Goal: Information Seeking & Learning: Learn about a topic

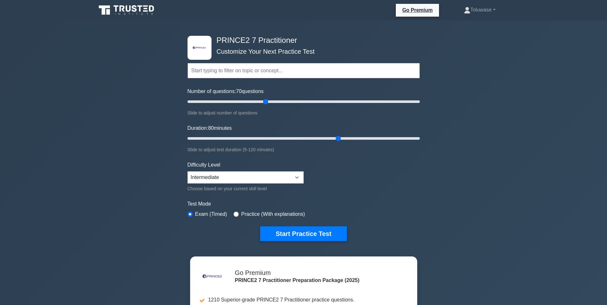
select select "intermediate"
click at [291, 235] on button "Start Practice Test" at bounding box center [303, 234] width 86 height 15
drag, startPoint x: 336, startPoint y: 138, endPoint x: 341, endPoint y: 138, distance: 5.1
click at [341, 138] on input "Duration: 80 minutes" at bounding box center [303, 139] width 232 height 8
click at [298, 233] on button "Start Practice Test" at bounding box center [303, 234] width 86 height 15
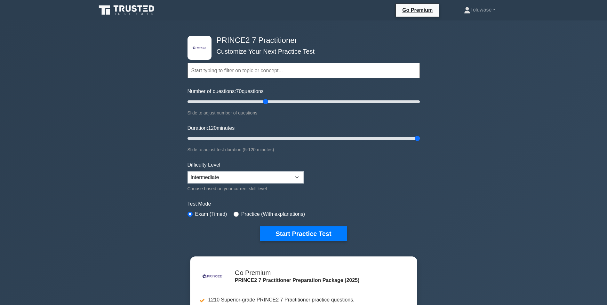
drag, startPoint x: 340, startPoint y: 136, endPoint x: 426, endPoint y: 128, distance: 86.1
type input "120"
click at [420, 135] on input "Duration: 120 minutes" at bounding box center [303, 139] width 232 height 8
click at [300, 230] on button "Start Practice Test" at bounding box center [303, 234] width 86 height 15
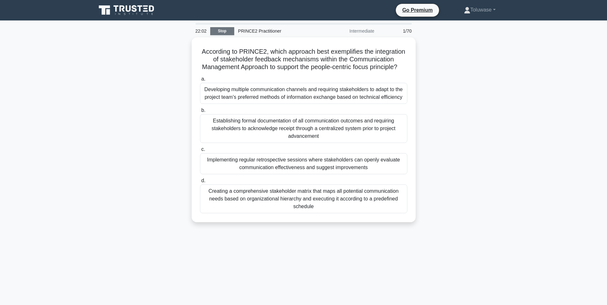
click at [225, 27] on link "Stop" at bounding box center [222, 31] width 24 height 8
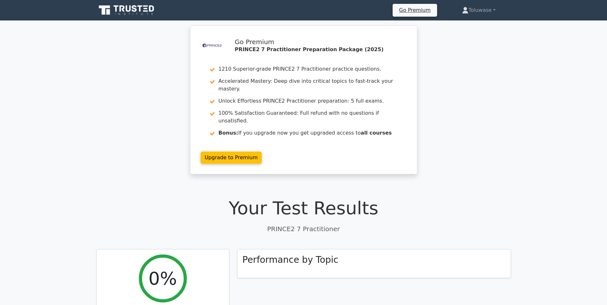
click at [0, 150] on div ".st0{fill-rule:evenodd;clip-rule:evenodd;fill:#000041;} .st1{fill-rule:evenodd;…" at bounding box center [303, 104] width 607 height 156
click at [132, 2] on nav "Go Premium [GEOGRAPHIC_DATA] Profile" at bounding box center [303, 10] width 607 height 20
click at [131, 9] on icon at bounding box center [128, 8] width 5 height 6
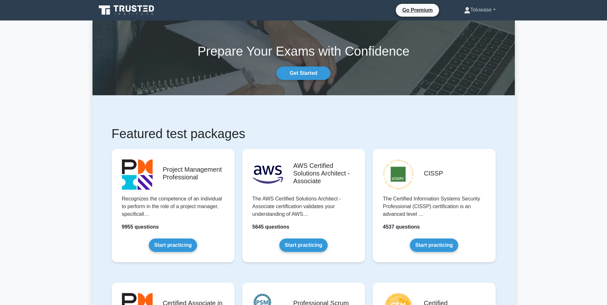
click at [475, 8] on link "Toluwase" at bounding box center [480, 10] width 62 height 13
click at [506, 66] on div "Prepare Your Exams with Confidence Get Started" at bounding box center [304, 58] width 430 height 44
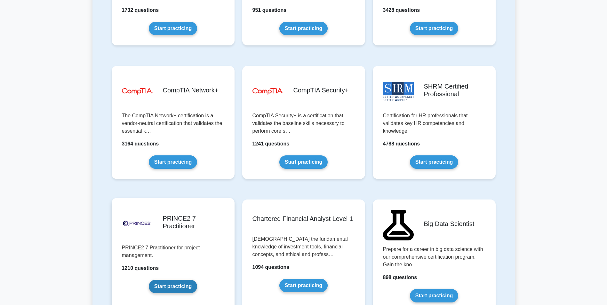
scroll to position [1184, 0]
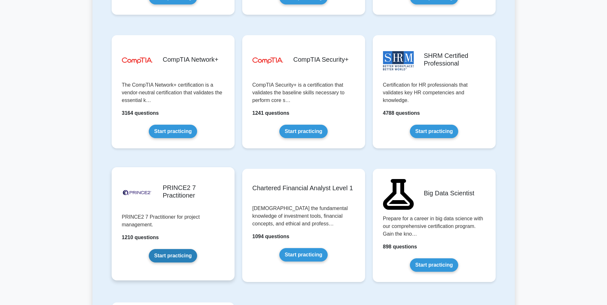
click at [176, 249] on link "Start practicing" at bounding box center [173, 255] width 48 height 13
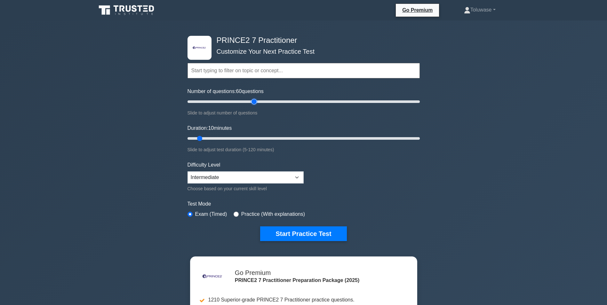
click at [252, 103] on input "Number of questions: 60 questions" at bounding box center [303, 102] width 232 height 8
click at [269, 103] on input "Number of questions: 75 questions" at bounding box center [303, 102] width 232 height 8
drag, startPoint x: 269, startPoint y: 103, endPoint x: 275, endPoint y: 103, distance: 5.8
type input "80"
click at [275, 103] on input "Number of questions: 80 questions" at bounding box center [303, 102] width 232 height 8
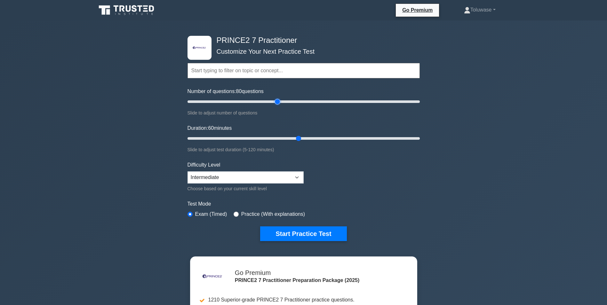
drag, startPoint x: 200, startPoint y: 138, endPoint x: 295, endPoint y: 142, distance: 94.8
type input "60"
click at [295, 142] on input "Duration: 60 minutes" at bounding box center [303, 139] width 232 height 8
drag, startPoint x: 275, startPoint y: 101, endPoint x: 275, endPoint y: 114, distance: 12.5
type input "70"
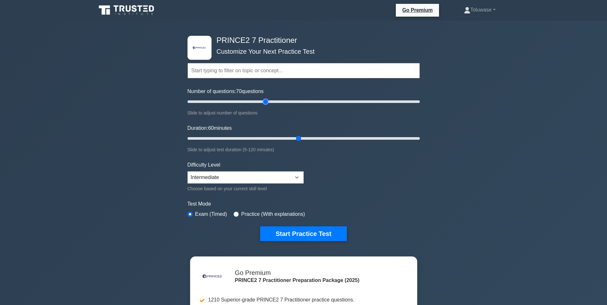
click at [267, 102] on input "Number of questions: 70 questions" at bounding box center [303, 102] width 232 height 8
drag, startPoint x: 299, startPoint y: 137, endPoint x: 338, endPoint y: 141, distance: 39.9
type input "80"
click at [338, 141] on input "Duration: 80 minutes" at bounding box center [303, 139] width 232 height 8
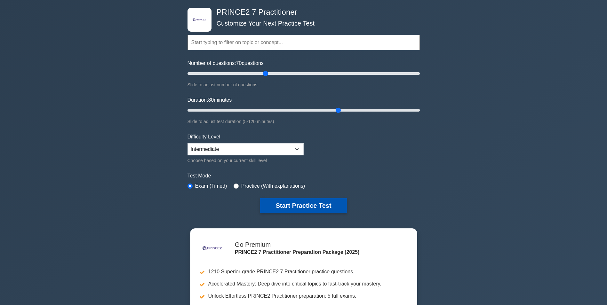
scroll to position [64, 0]
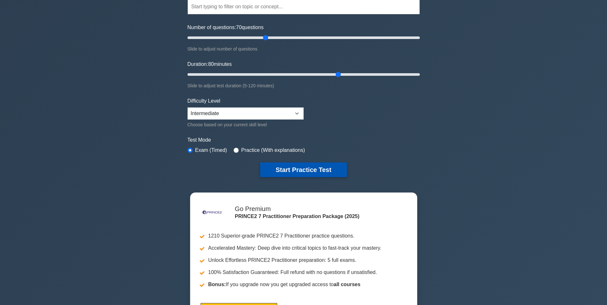
click at [302, 168] on button "Start Practice Test" at bounding box center [303, 170] width 86 height 15
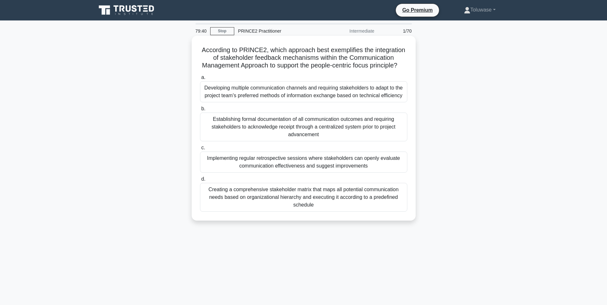
click at [308, 203] on div "Creating a comprehensive stakeholder matrix that maps all potential communicati…" at bounding box center [303, 197] width 207 height 29
click at [200, 181] on input "d. Creating a comprehensive stakeholder matrix that maps all potential communic…" at bounding box center [200, 179] width 0 height 4
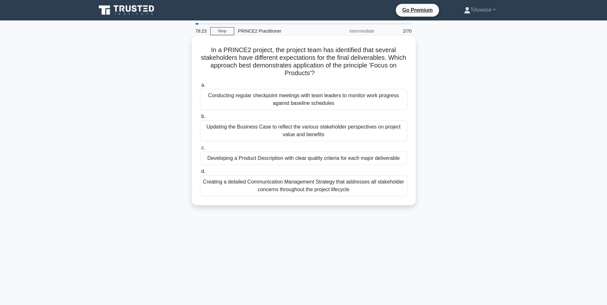
click at [244, 160] on div "Developing a Product Description with clear quality criteria for each major del…" at bounding box center [303, 158] width 207 height 13
click at [200, 150] on input "c. Developing a Product Description with clear quality criteria for each major …" at bounding box center [200, 148] width 0 height 4
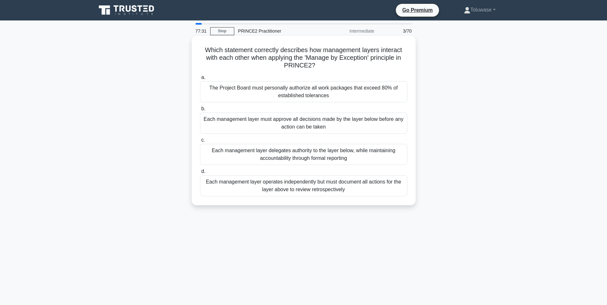
click at [281, 154] on div "Each management layer delegates authority to the layer below, while maintaining…" at bounding box center [303, 154] width 207 height 21
click at [200, 142] on input "c. Each management layer delegates authority to the layer below, while maintain…" at bounding box center [200, 140] width 0 height 4
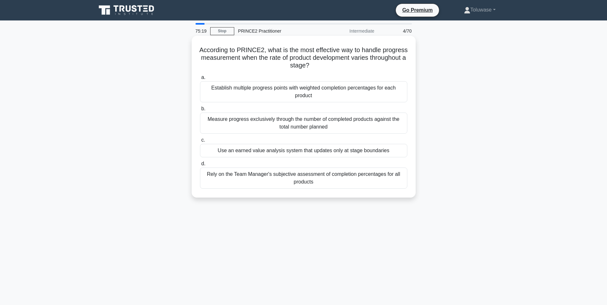
click at [321, 92] on div "Establish multiple progress points with weighted completion percentages for eac…" at bounding box center [303, 91] width 207 height 21
click at [200, 80] on input "a. Establish multiple progress points with weighted completion percentages for …" at bounding box center [200, 78] width 0 height 4
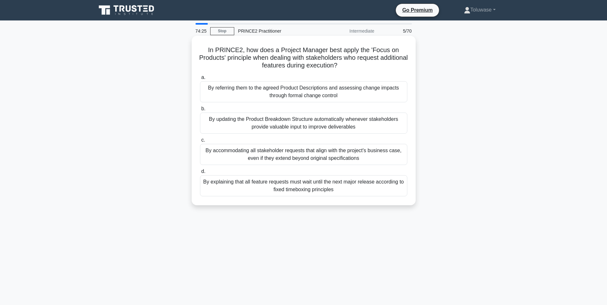
click at [295, 94] on div "By referring them to the agreed Product Descriptions and assessing change impac…" at bounding box center [303, 91] width 207 height 21
click at [200, 80] on input "a. By referring them to the agreed Product Descriptions and assessing change im…" at bounding box center [200, 78] width 0 height 4
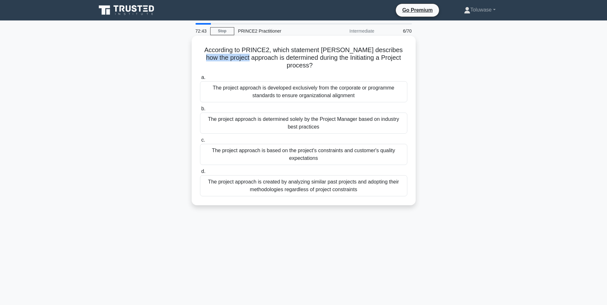
drag, startPoint x: 389, startPoint y: 50, endPoint x: 235, endPoint y: 57, distance: 154.1
click at [235, 57] on h5 "According to PRINCE2, which statement BEST describes how the project approach i…" at bounding box center [303, 58] width 209 height 24
drag, startPoint x: 235, startPoint y: 57, endPoint x: 229, endPoint y: 57, distance: 6.1
copy h5 "project approach"
click at [297, 151] on div "The project approach is based on the project's constraints and customer's quali…" at bounding box center [303, 154] width 207 height 21
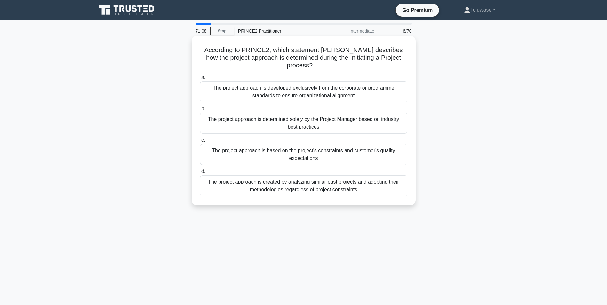
click at [200, 142] on input "c. The project approach is based on the project's constraints and customer's qu…" at bounding box center [200, 140] width 0 height 4
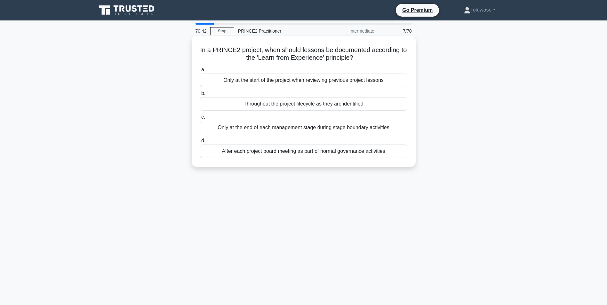
click at [322, 106] on div "Throughout the project lifecycle as they are identified" at bounding box center [303, 103] width 207 height 13
click at [200, 96] on input "b. Throughout the project lifecycle as they are identified" at bounding box center [200, 94] width 0 height 4
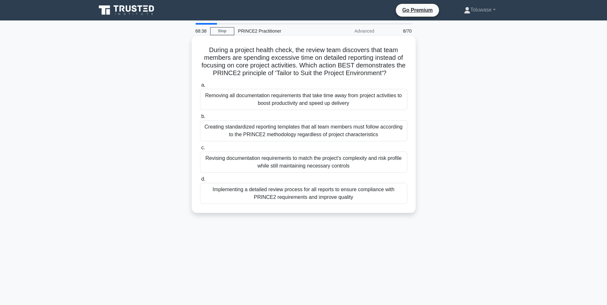
click at [322, 161] on div "Revising documentation requirements to match the project's complexity and risk …" at bounding box center [303, 162] width 207 height 21
click at [200, 150] on input "c. Revising documentation requirements to match the project's complexity and ri…" at bounding box center [200, 148] width 0 height 4
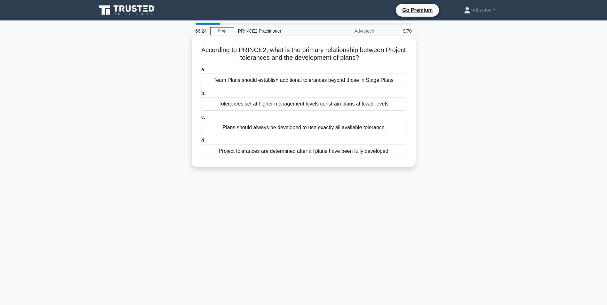
click at [235, 157] on div "Project tolerances are determined after all plans have been fully developed" at bounding box center [303, 151] width 207 height 13
click at [200, 143] on input "d. Project tolerances are determined after all plans have been fully developed" at bounding box center [200, 141] width 0 height 4
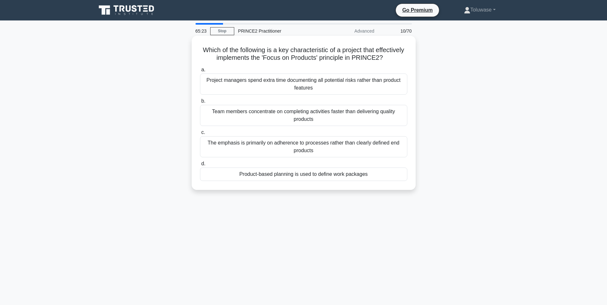
click at [275, 180] on div "Product-based planning is used to define work packages" at bounding box center [303, 174] width 207 height 13
click at [200, 166] on input "d. Product-based planning is used to define work packages" at bounding box center [200, 164] width 0 height 4
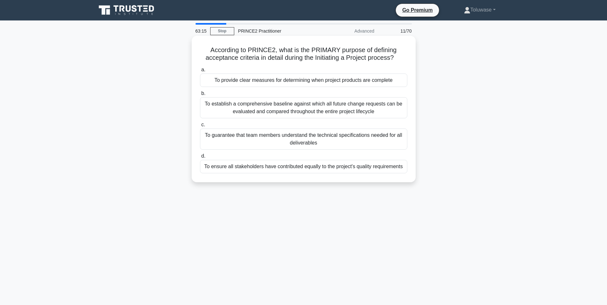
click at [279, 80] on div "To provide clear measures for determining when project products are complete" at bounding box center [303, 80] width 207 height 13
click at [200, 72] on input "a. To provide clear measures for determining when project products are complete" at bounding box center [200, 70] width 0 height 4
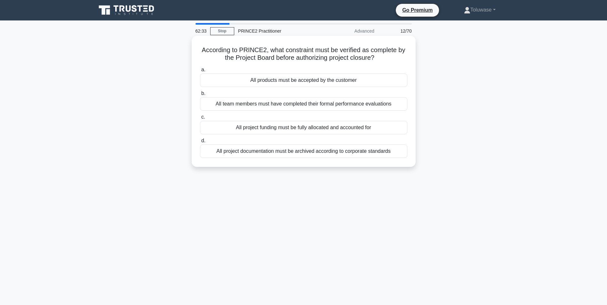
click at [318, 83] on div "All products must be accepted by the customer" at bounding box center [303, 80] width 207 height 13
click at [200, 72] on input "a. All products must be accepted by the customer" at bounding box center [200, 70] width 0 height 4
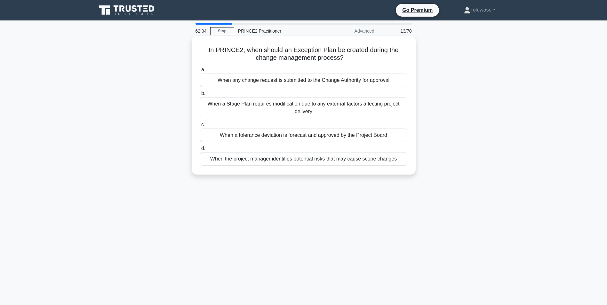
click at [260, 136] on div "When a tolerance deviation is forecast and approved by the Project Board" at bounding box center [303, 135] width 207 height 13
click at [200, 127] on input "c. When a tolerance deviation is forecast and approved by the Project Board" at bounding box center [200, 125] width 0 height 4
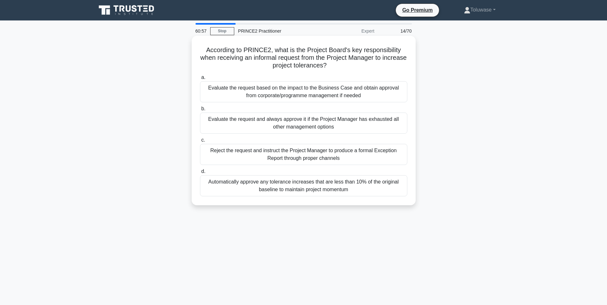
click at [237, 97] on div "Evaluate the request based on the impact to the Business Case and obtain approv…" at bounding box center [303, 91] width 207 height 21
click at [200, 80] on input "a. Evaluate the request based on the impact to the Business Case and obtain app…" at bounding box center [200, 78] width 0 height 4
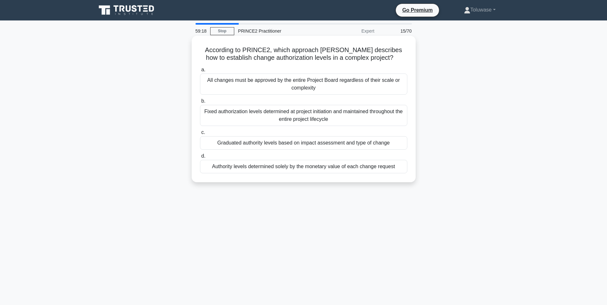
click at [233, 143] on div "Graduated authority levels based on impact assessment and type of change" at bounding box center [303, 142] width 207 height 13
click at [200, 135] on input "c. Graduated authority levels based on impact assessment and type of change" at bounding box center [200, 133] width 0 height 4
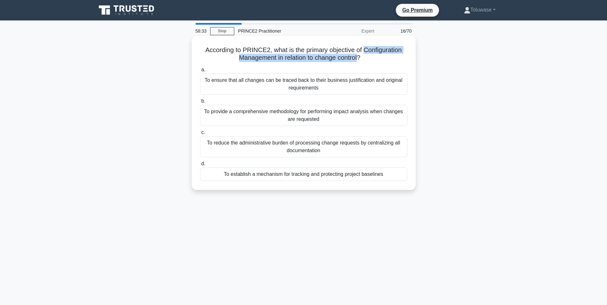
drag, startPoint x: 364, startPoint y: 50, endPoint x: 359, endPoint y: 60, distance: 11.4
click at [359, 60] on h5 "According to PRINCE2, what is the primary objective of Configuration Management…" at bounding box center [303, 54] width 209 height 16
drag, startPoint x: 359, startPoint y: 60, endPoint x: 347, endPoint y: 59, distance: 11.6
copy h5 "Configuration Management in relation to change control"
click at [256, 79] on div "To ensure that all changes can be traced back to their business justification a…" at bounding box center [303, 84] width 207 height 21
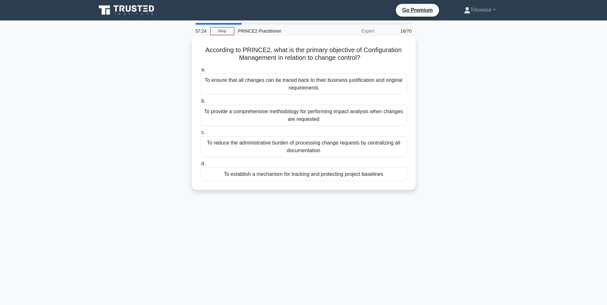
click at [200, 72] on input "a. To ensure that all changes can be traced back to their business justificatio…" at bounding box center [200, 70] width 0 height 4
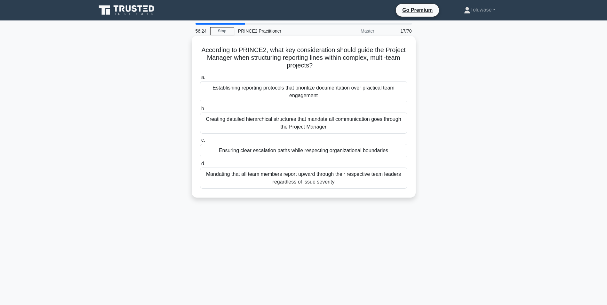
click at [226, 152] on div "Ensuring clear escalation paths while respecting organizational boundaries" at bounding box center [303, 150] width 207 height 13
click at [200, 142] on input "c. Ensuring clear escalation paths while respecting organizational boundaries" at bounding box center [200, 140] width 0 height 4
click at [236, 124] on div "A detailed risk analysis showing probability and impact of all potential threat…" at bounding box center [303, 123] width 207 height 21
click at [200, 111] on input "b. A detailed risk analysis showing probability and impact of all potential thr…" at bounding box center [200, 109] width 0 height 4
click at [340, 124] on div "The Project Manager should implement a workaround and update the Issue Register…" at bounding box center [303, 123] width 207 height 21
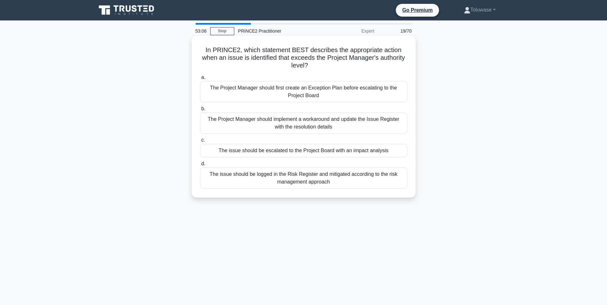
click at [200, 111] on input "b. The Project Manager should implement a workaround and update the Issue Regis…" at bounding box center [200, 109] width 0 height 4
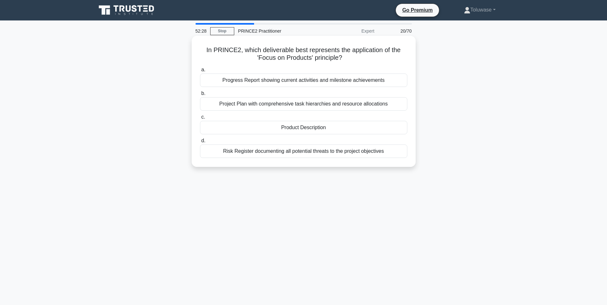
click at [309, 127] on div "Product Description" at bounding box center [303, 127] width 207 height 13
click at [200, 119] on input "c. Product Description" at bounding box center [200, 117] width 0 height 4
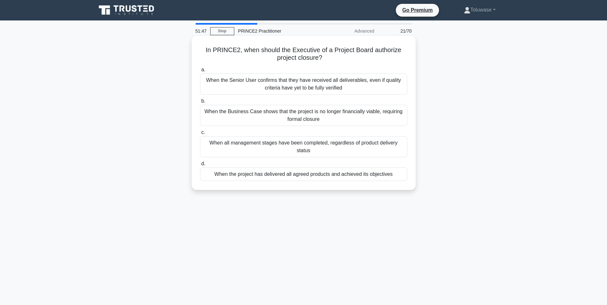
click at [272, 178] on div "When the project has delivered all agreed products and achieved its objectives" at bounding box center [303, 174] width 207 height 13
click at [200, 166] on input "d. When the project has delivered all agreed products and achieved its objectiv…" at bounding box center [200, 164] width 0 height 4
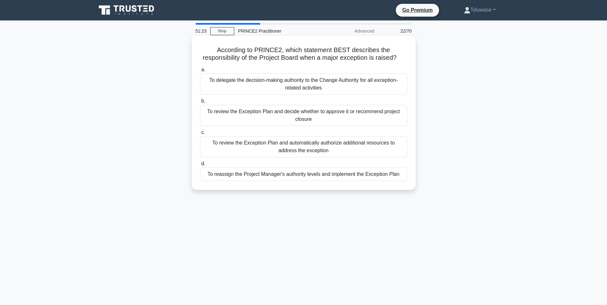
click at [277, 120] on div "To review the Exception Plan and decide whether to approve it or recommend proj…" at bounding box center [303, 115] width 207 height 21
click at [200, 103] on input "b. To review the Exception Plan and decide whether to approve it or recommend p…" at bounding box center [200, 101] width 0 height 4
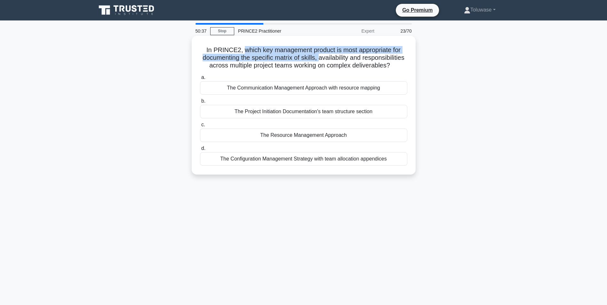
drag, startPoint x: 243, startPoint y: 48, endPoint x: 341, endPoint y: 55, distance: 97.5
click at [341, 55] on h5 "In PRINCE2, which key management product is most appropriate for documenting th…" at bounding box center [303, 58] width 209 height 24
drag, startPoint x: 341, startPoint y: 55, endPoint x: 334, endPoint y: 55, distance: 7.0
copy h5 "which key management product is most appropriate for documenting the specific m…"
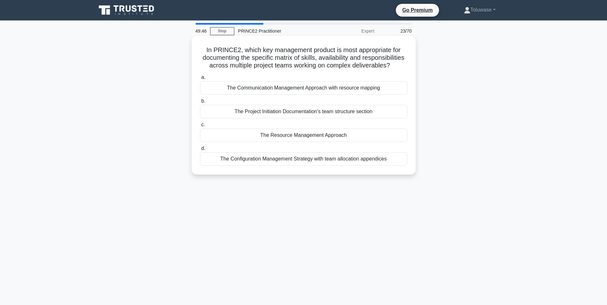
click at [252, 118] on div "The Project Initiation Documentation's team structure section" at bounding box center [303, 111] width 207 height 13
click at [200, 103] on input "b. The Project Initiation Documentation's team structure section" at bounding box center [200, 101] width 0 height 4
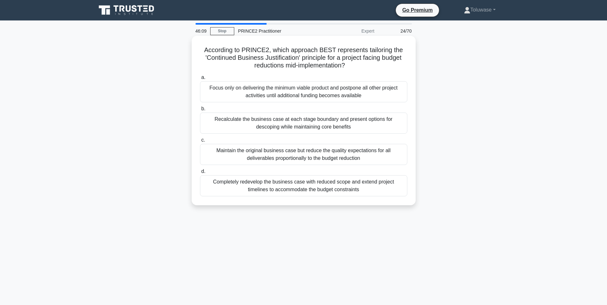
click at [300, 94] on div "Focus only on delivering the minimum viable product and postpone all other proj…" at bounding box center [303, 91] width 207 height 21
click at [200, 80] on input "a. Focus only on delivering the minimum viable product and postpone all other p…" at bounding box center [200, 78] width 0 height 4
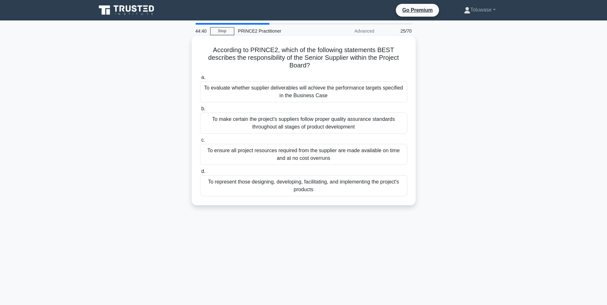
click at [272, 186] on div "To represent those designing, developing, facilitating, and implementing the pr…" at bounding box center [303, 185] width 207 height 21
click at [200, 174] on input "d. To represent those designing, developing, facilitating, and implementing the…" at bounding box center [200, 172] width 0 height 4
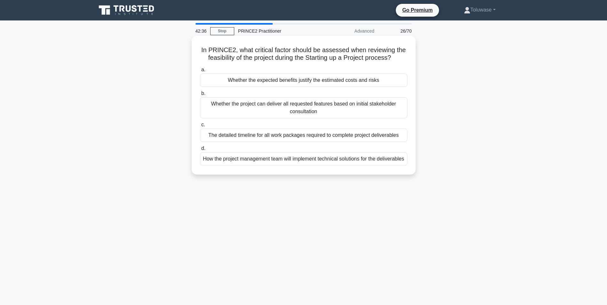
click at [246, 81] on div "Whether the expected benefits justify the estimated costs and risks" at bounding box center [303, 80] width 207 height 13
click at [200, 72] on input "a. Whether the expected benefits justify the estimated costs and risks" at bounding box center [200, 70] width 0 height 4
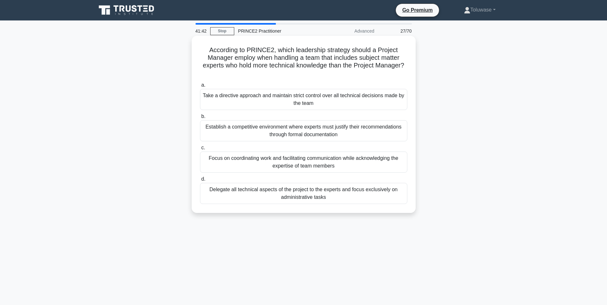
click at [251, 101] on div "Take a directive approach and maintain strict control over all technical decisi…" at bounding box center [303, 99] width 207 height 21
click at [200, 87] on input "a. Take a directive approach and maintain strict control over all technical dec…" at bounding box center [200, 85] width 0 height 4
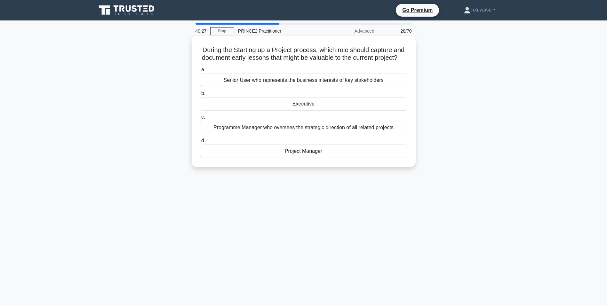
click at [300, 158] on div "Project Manager" at bounding box center [303, 151] width 207 height 13
click at [200, 143] on input "d. Project Manager" at bounding box center [200, 141] width 0 height 4
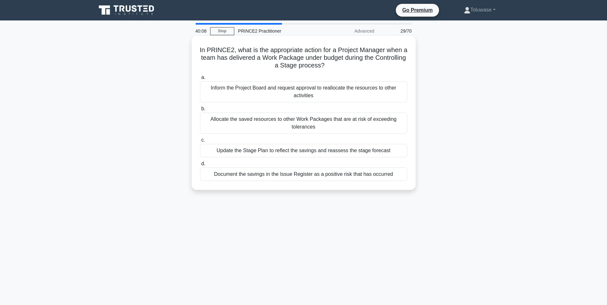
click at [299, 152] on div "Update the Stage Plan to reflect the savings and reassess the stage forecast" at bounding box center [303, 150] width 207 height 13
click at [200, 142] on input "c. Update the Stage Plan to reflect the savings and reassess the stage forecast" at bounding box center [200, 140] width 0 height 4
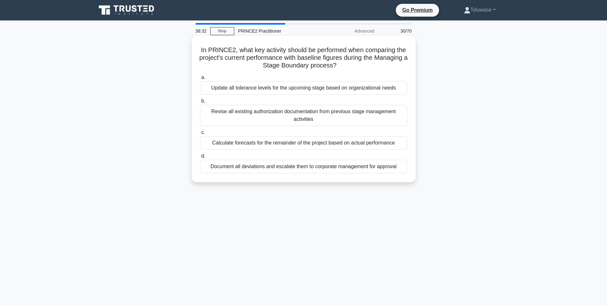
click at [302, 143] on div "Calculate forecasts for the remainder of the project based on actual performance" at bounding box center [303, 142] width 207 height 13
click at [200, 135] on input "c. Calculate forecasts for the remainder of the project based on actual perform…" at bounding box center [200, 133] width 0 height 4
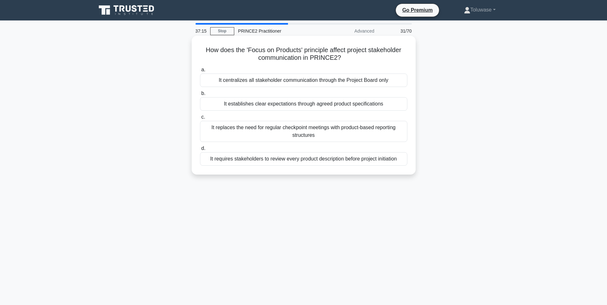
click at [296, 108] on div "It establishes clear expectations through agreed product specifications" at bounding box center [303, 103] width 207 height 13
click at [200, 96] on input "b. It establishes clear expectations through agreed product specifications" at bounding box center [200, 94] width 0 height 4
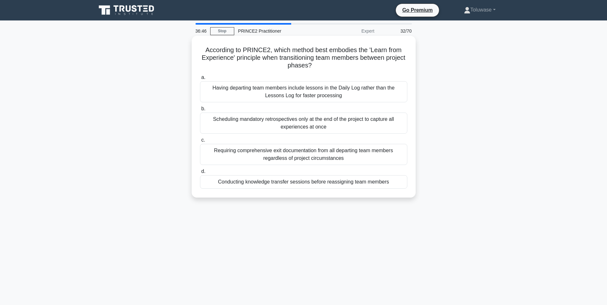
click at [298, 183] on div "Conducting knowledge transfer sessions before reassigning team members" at bounding box center [303, 181] width 207 height 13
click at [200, 174] on input "d. Conducting knowledge transfer sessions before reassigning team members" at bounding box center [200, 172] width 0 height 4
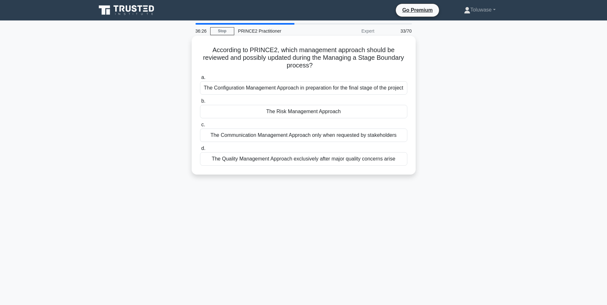
click at [263, 118] on div "The Risk Management Approach" at bounding box center [303, 111] width 207 height 13
click at [200, 103] on input "b. The Risk Management Approach" at bounding box center [200, 101] width 0 height 4
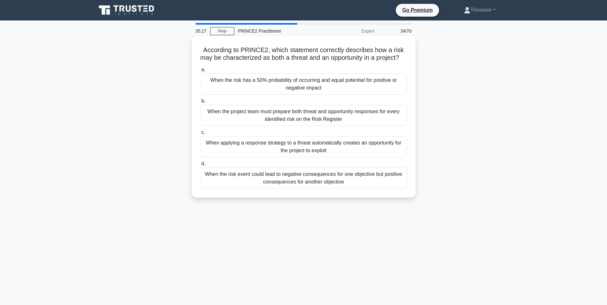
click at [255, 188] on div "When the risk event could lead to negative consequences for one objective but p…" at bounding box center [303, 178] width 207 height 21
click at [200, 166] on input "d. When the risk event could lead to negative consequences for one objective bu…" at bounding box center [200, 164] width 0 height 4
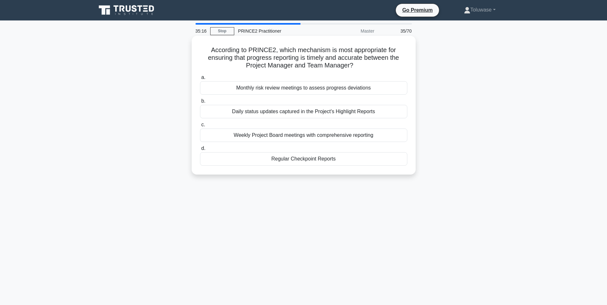
click at [262, 160] on div "Regular Checkpoint Reports" at bounding box center [303, 158] width 207 height 13
click at [200, 151] on input "d. Regular Checkpoint Reports" at bounding box center [200, 149] width 0 height 4
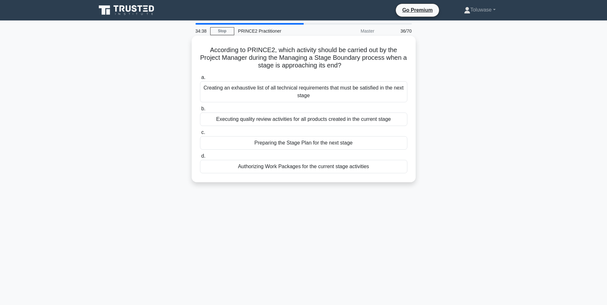
click at [269, 144] on div "Preparing the Stage Plan for the next stage" at bounding box center [303, 142] width 207 height 13
click at [200, 135] on input "c. Preparing the Stage Plan for the next stage" at bounding box center [200, 133] width 0 height 4
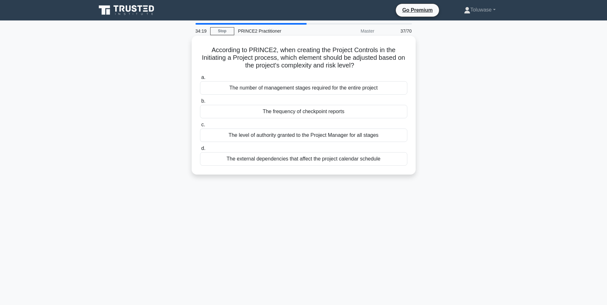
click at [297, 93] on div "The number of management stages required for the entire project" at bounding box center [303, 87] width 207 height 13
click at [200, 80] on input "a. The number of management stages required for the entire project" at bounding box center [200, 78] width 0 height 4
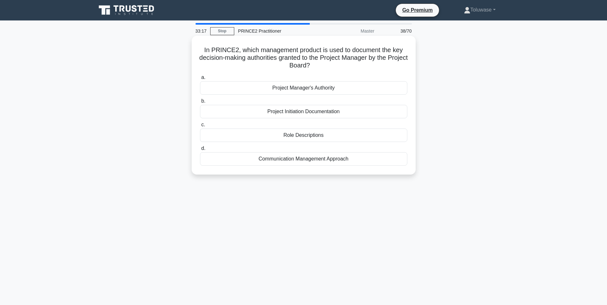
click at [292, 113] on div "Project Initiation Documentation" at bounding box center [303, 111] width 207 height 13
click at [200, 103] on input "b. Project Initiation Documentation" at bounding box center [200, 101] width 0 height 4
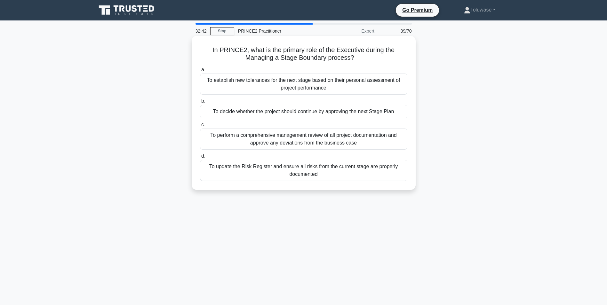
click at [290, 116] on div "To decide whether the project should continue by approving the next Stage Plan" at bounding box center [303, 111] width 207 height 13
click at [200, 103] on input "b. To decide whether the project should continue by approving the next Stage Pl…" at bounding box center [200, 101] width 0 height 4
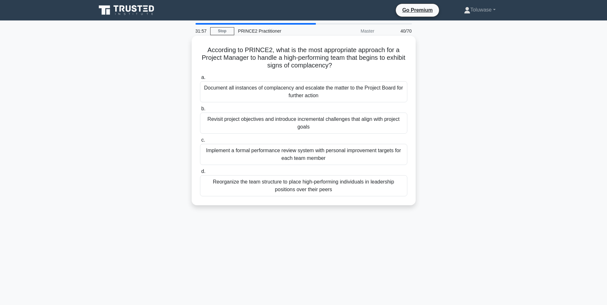
click at [289, 126] on div "Revisit project objectives and introduce incremental challenges that align with…" at bounding box center [303, 123] width 207 height 21
click at [200, 111] on input "b. Revisit project objectives and introduce incremental challenges that align w…" at bounding box center [200, 109] width 0 height 4
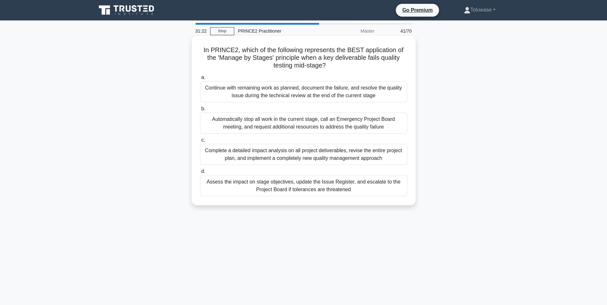
click at [285, 190] on div "Assess the impact on stage objectives, update the Issue Register, and escalate …" at bounding box center [303, 185] width 207 height 21
click at [200, 174] on input "d. Assess the impact on stage objectives, update the Issue Register, and escala…" at bounding box center [200, 172] width 0 height 4
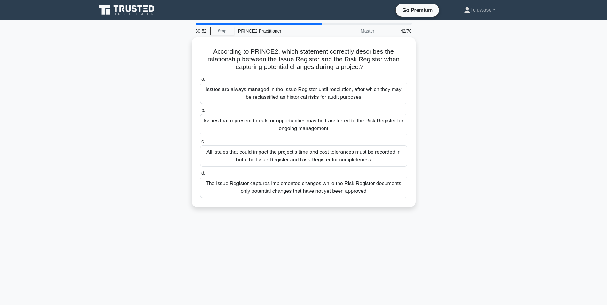
click at [285, 190] on div "The Issue Register captures implemented changes while the Risk Register documen…" at bounding box center [303, 187] width 207 height 21
click at [200, 175] on input "d. The Issue Register captures implemented changes while the Risk Register docu…" at bounding box center [200, 173] width 0 height 4
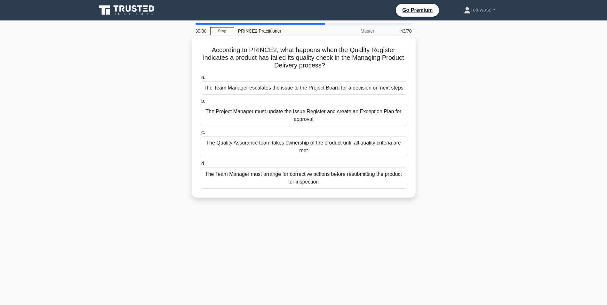
click at [279, 115] on div "The Project Manager must update the Issue Register and create an Exception Plan…" at bounding box center [303, 115] width 207 height 21
click at [200, 103] on input "b. The Project Manager must update the Issue Register and create an Exception P…" at bounding box center [200, 101] width 0 height 4
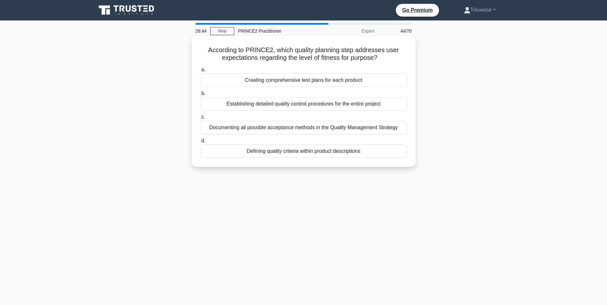
click at [284, 153] on div "Defining quality criteria within product descriptions" at bounding box center [303, 151] width 207 height 13
click at [200, 143] on input "d. Defining quality criteria within product descriptions" at bounding box center [200, 141] width 0 height 4
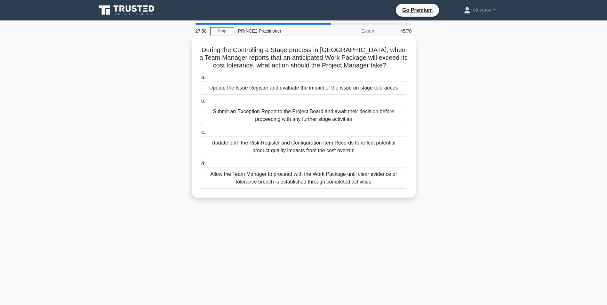
click at [307, 87] on div "Update the Issue Register and evaluate the impact of the issue on stage toleran…" at bounding box center [303, 87] width 207 height 13
click at [200, 80] on input "a. Update the Issue Register and evaluate the impact of the issue on stage tole…" at bounding box center [200, 78] width 0 height 4
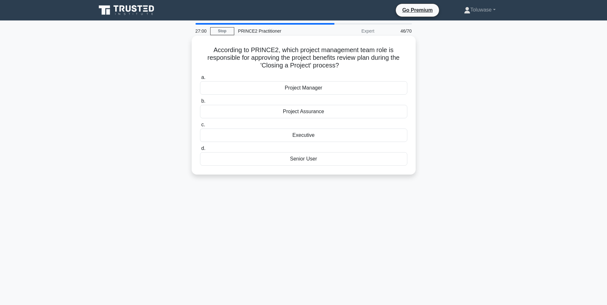
click at [300, 162] on div "Senior User" at bounding box center [303, 158] width 207 height 13
click at [200, 151] on input "d. Senior User" at bounding box center [200, 149] width 0 height 4
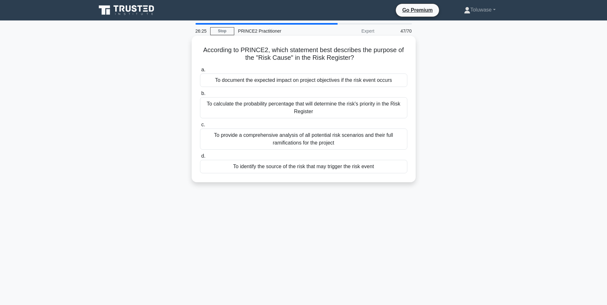
click at [287, 170] on div "To identify the source of the risk that may trigger the risk event" at bounding box center [303, 166] width 207 height 13
click at [200, 158] on input "d. To identify the source of the risk that may trigger the risk event" at bounding box center [200, 156] width 0 height 4
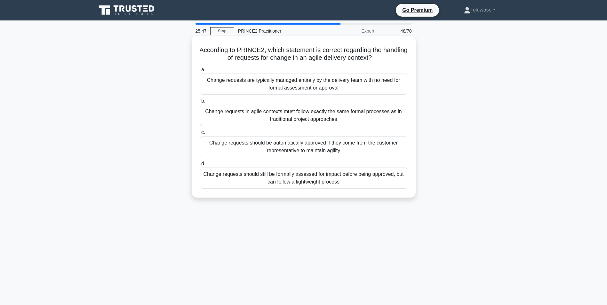
click at [316, 115] on div "Change requests in agile contexts must follow exactly the same formal processes…" at bounding box center [303, 115] width 207 height 21
click at [200, 103] on input "b. Change requests in agile contexts must follow exactly the same formal proces…" at bounding box center [200, 101] width 0 height 4
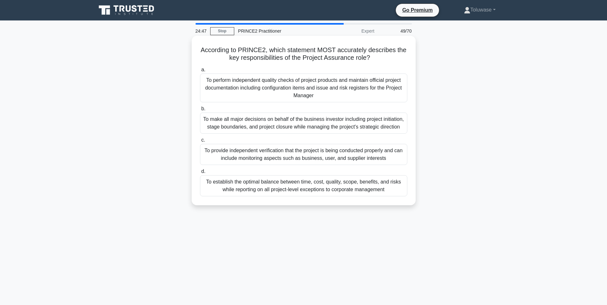
click at [325, 157] on div "To provide independent verification that the project is being conducted properl…" at bounding box center [303, 154] width 207 height 21
click at [200, 142] on input "c. To provide independent verification that the project is being conducted prop…" at bounding box center [200, 140] width 0 height 4
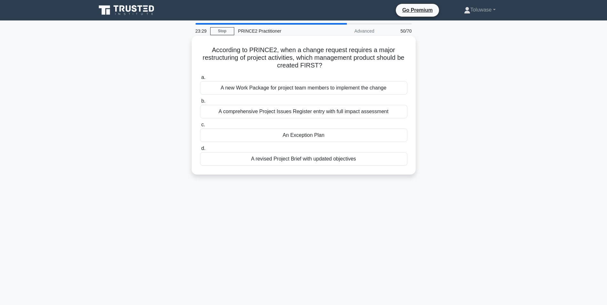
click at [319, 115] on div "A comprehensive Project Issues Register entry with full impact assessment" at bounding box center [303, 111] width 207 height 13
click at [200, 103] on input "b. A comprehensive Project Issues Register entry with full impact assessment" at bounding box center [200, 101] width 0 height 4
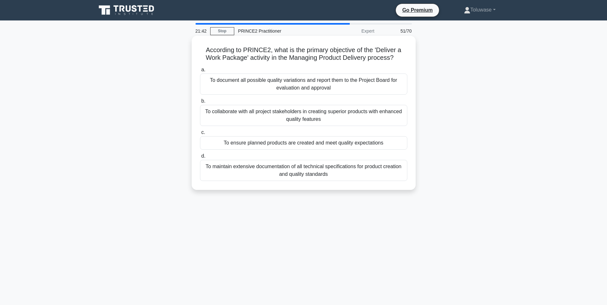
click at [325, 142] on div "To ensure planned products are created and meet quality expectations" at bounding box center [303, 142] width 207 height 13
click at [200, 135] on input "c. To ensure planned products are created and meet quality expectations" at bounding box center [200, 133] width 0 height 4
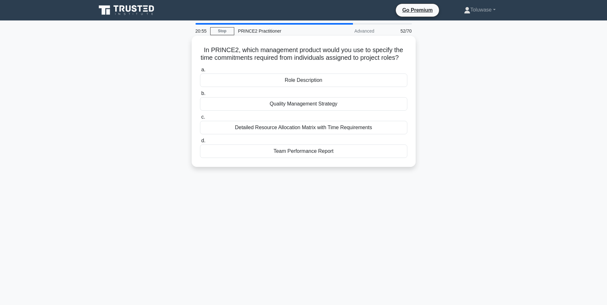
click at [293, 86] on div "Role Description" at bounding box center [303, 80] width 207 height 13
click at [200, 72] on input "a. Role Description" at bounding box center [200, 70] width 0 height 4
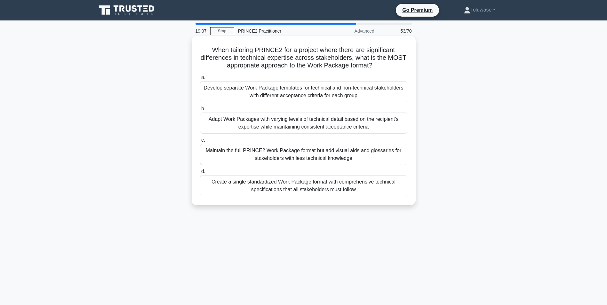
click at [284, 130] on div "Adapt Work Packages with varying levels of technical detail based on the recipi…" at bounding box center [303, 123] width 207 height 21
click at [200, 111] on input "b. Adapt Work Packages with varying levels of technical detail based on the rec…" at bounding box center [200, 109] width 0 height 4
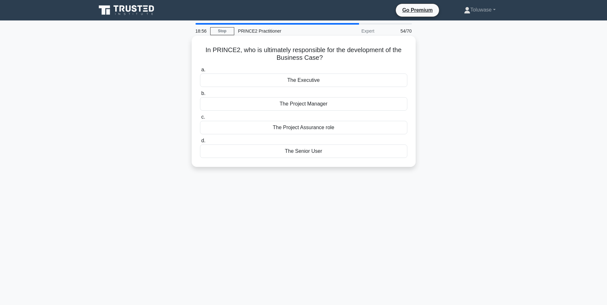
drag, startPoint x: 329, startPoint y: 56, endPoint x: 205, endPoint y: 51, distance: 123.3
click at [205, 51] on h5 "In PRINCE2, who is ultimately responsible for the development of the Business C…" at bounding box center [303, 54] width 209 height 16
drag, startPoint x: 205, startPoint y: 51, endPoint x: 200, endPoint y: 50, distance: 5.4
click at [200, 50] on h5 "In PRINCE2, who is ultimately responsible for the development of the Business C…" at bounding box center [303, 54] width 209 height 16
drag, startPoint x: 203, startPoint y: 49, endPoint x: 336, endPoint y: 61, distance: 133.1
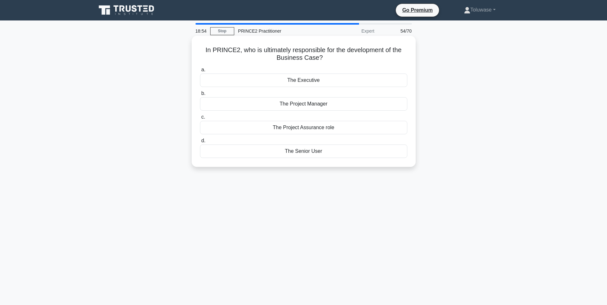
click at [336, 61] on h5 "In PRINCE2, who is ultimately responsible for the development of the Business C…" at bounding box center [303, 54] width 209 height 16
drag, startPoint x: 336, startPoint y: 61, endPoint x: 308, endPoint y: 58, distance: 27.4
copy h5 "In PRINCE2, who is ultimately responsible for the development of the Business C…"
click at [299, 83] on div "The Executive" at bounding box center [303, 80] width 207 height 13
click at [200, 72] on input "a. The Executive" at bounding box center [200, 70] width 0 height 4
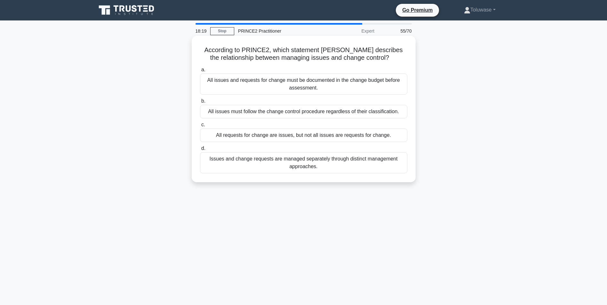
click at [281, 138] on div "All requests for change are issues, but not all issues are requests for change." at bounding box center [303, 135] width 207 height 13
click at [200, 127] on input "c. All requests for change are issues, but not all issues are requests for chan…" at bounding box center [200, 125] width 0 height 4
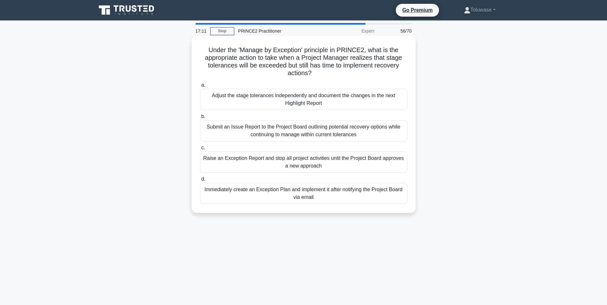
click at [295, 100] on div "Adjust the stage tolerances independently and document the changes in the next …" at bounding box center [303, 99] width 207 height 21
click at [200, 87] on input "a. Adjust the stage tolerances independently and document the changes in the ne…" at bounding box center [200, 85] width 0 height 4
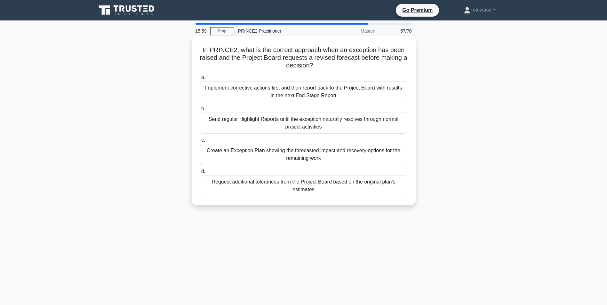
click at [305, 160] on div "Create an Exception Plan showing the forecasted impact and recovery options for…" at bounding box center [303, 154] width 207 height 21
click at [200, 142] on input "c. Create an Exception Plan showing the forecasted impact and recovery options …" at bounding box center [200, 140] width 0 height 4
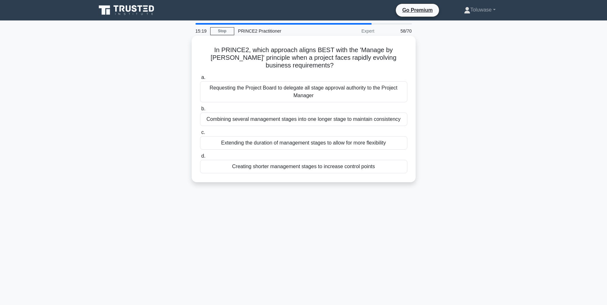
click at [295, 167] on div "Creating shorter management stages to increase control points" at bounding box center [303, 166] width 207 height 13
click at [200, 158] on input "d. Creating shorter management stages to increase control points" at bounding box center [200, 156] width 0 height 4
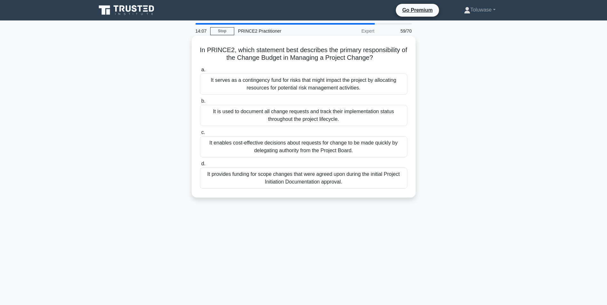
click at [254, 84] on div "It serves as a contingency fund for risks that might impact the project by allo…" at bounding box center [303, 84] width 207 height 21
click at [200, 72] on input "a. It serves as a contingency fund for risks that might impact the project by a…" at bounding box center [200, 70] width 0 height 4
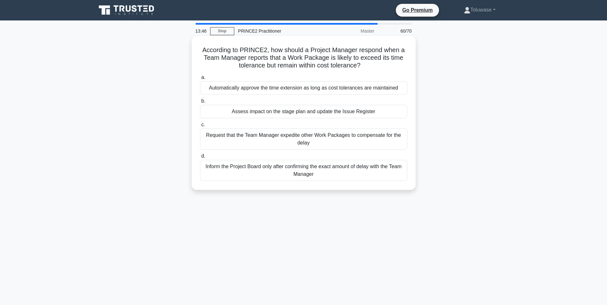
click at [256, 112] on div "Assess impact on the stage plan and update the Issue Register" at bounding box center [303, 111] width 207 height 13
click at [200, 103] on input "b. Assess impact on the stage plan and update the Issue Register" at bounding box center [200, 101] width 0 height 4
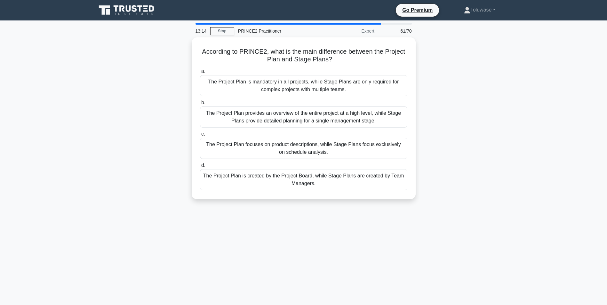
click at [256, 112] on div "The Project Plan provides an overview of the entire project at a high level, wh…" at bounding box center [303, 117] width 207 height 21
click at [200, 105] on input "b. The Project Plan provides an overview of the entire project at a high level,…" at bounding box center [200, 103] width 0 height 4
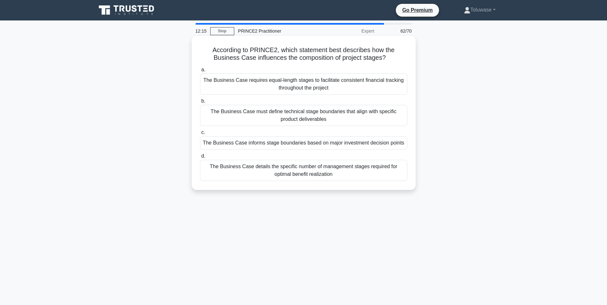
click at [256, 113] on div "The Business Case must define technical stage boundaries that align with specif…" at bounding box center [303, 115] width 207 height 21
click at [200, 103] on input "b. The Business Case must define technical stage boundaries that align with spe…" at bounding box center [200, 101] width 0 height 4
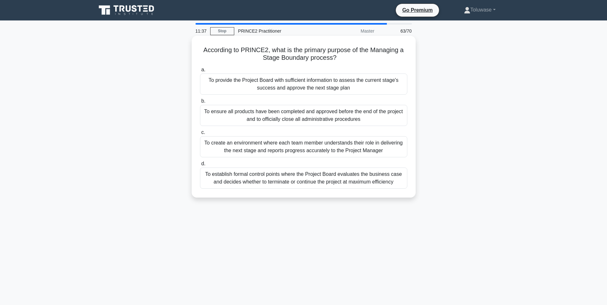
click at [271, 82] on div "To provide the Project Board with sufficient information to assess the current …" at bounding box center [303, 84] width 207 height 21
click at [200, 72] on input "a. To provide the Project Board with sufficient information to assess the curre…" at bounding box center [200, 70] width 0 height 4
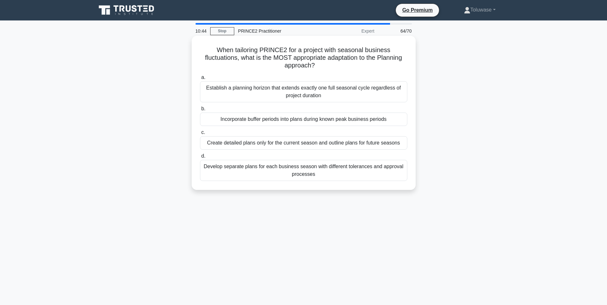
click at [286, 143] on div "Create detailed plans only for the current season and outline plans for future …" at bounding box center [303, 142] width 207 height 13
click at [200, 135] on input "c. Create detailed plans only for the current season and outline plans for futu…" at bounding box center [200, 133] width 0 height 4
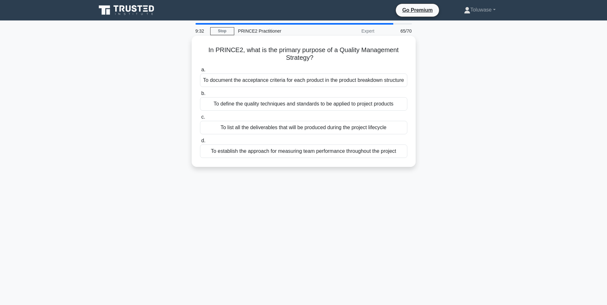
click at [236, 111] on div "To define the quality techniques and standards to be applied to project products" at bounding box center [303, 103] width 207 height 13
click at [200, 96] on input "b. To define the quality techniques and standards to be applied to project prod…" at bounding box center [200, 94] width 0 height 4
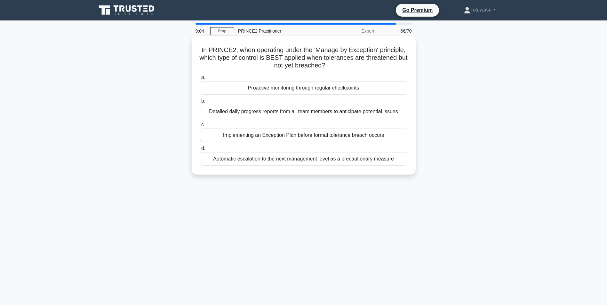
click at [294, 90] on div "Proactive monitoring through regular checkpoints" at bounding box center [303, 87] width 207 height 13
click at [200, 80] on input "a. Proactive monitoring through regular checkpoints" at bounding box center [200, 78] width 0 height 4
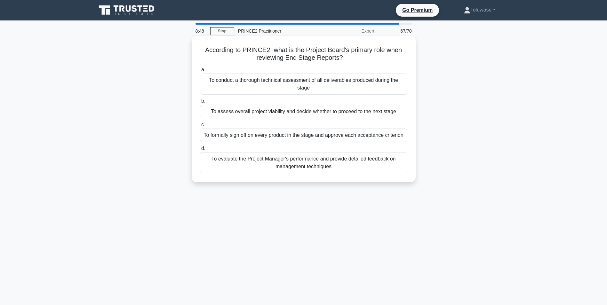
click at [279, 111] on div "To assess overall project viability and decide whether to proceed to the next s…" at bounding box center [303, 111] width 207 height 13
click at [200, 103] on input "b. To assess overall project viability and decide whether to proceed to the nex…" at bounding box center [200, 101] width 0 height 4
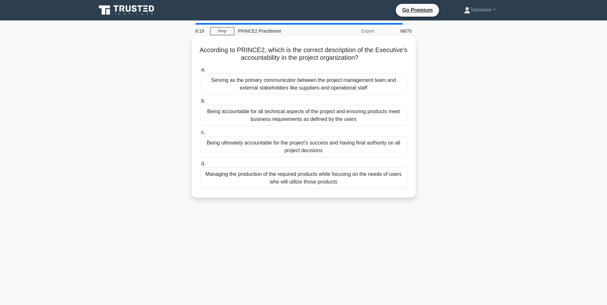
click at [268, 144] on div "Being ultimately accountable for the project's success and having final authori…" at bounding box center [303, 146] width 207 height 21
click at [200, 135] on input "c. Being ultimately accountable for the project's success and having final auth…" at bounding box center [200, 133] width 0 height 4
click at [292, 150] on div "Quality criteria in product descriptions define specific attributes that must b…" at bounding box center [303, 146] width 207 height 21
drag, startPoint x: 292, startPoint y: 150, endPoint x: 280, endPoint y: 150, distance: 12.2
click at [280, 150] on div "Quality criteria in product descriptions define specific attributes that must b…" at bounding box center [303, 146] width 207 height 21
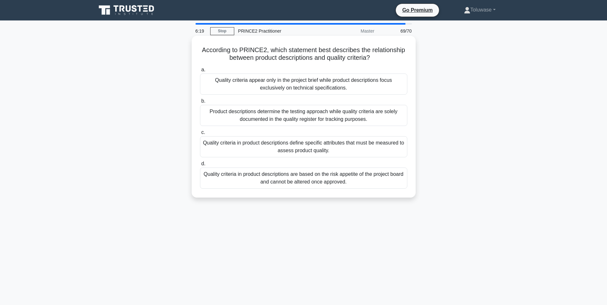
click at [200, 135] on input "c. Quality criteria in product descriptions define specific attributes that mus…" at bounding box center [200, 133] width 0 height 4
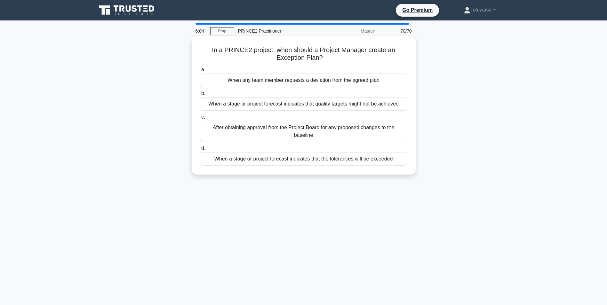
click at [335, 159] on div "When a stage or project forecast indicates that the tolerances will be exceeded" at bounding box center [303, 158] width 207 height 13
click at [200, 151] on input "d. When a stage or project forecast indicates that the tolerances will be excee…" at bounding box center [200, 149] width 0 height 4
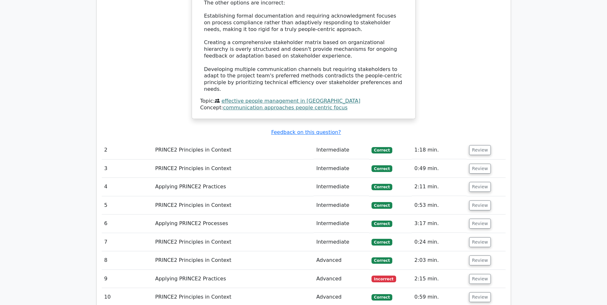
scroll to position [832, 0]
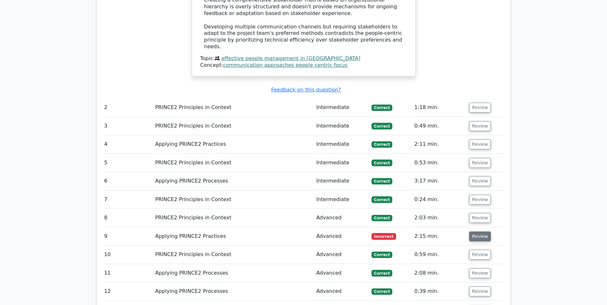
click at [476, 232] on button "Review" at bounding box center [480, 237] width 22 height 10
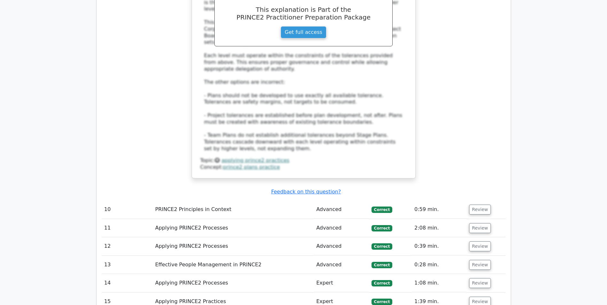
scroll to position [1344, 0]
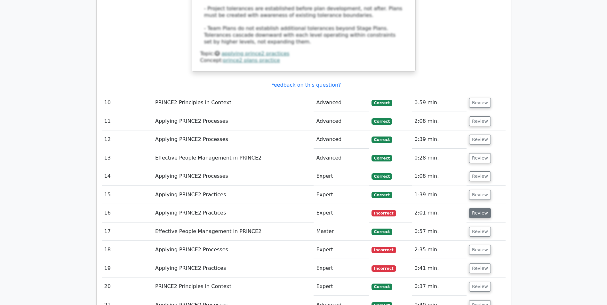
click at [482, 208] on button "Review" at bounding box center [480, 213] width 22 height 10
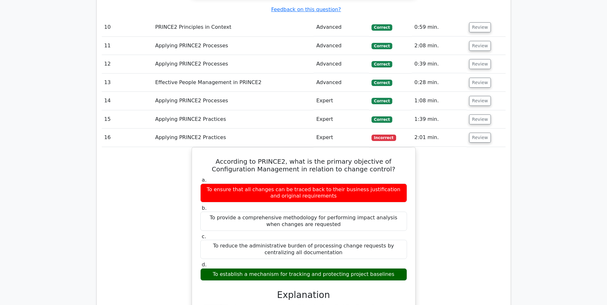
scroll to position [1440, 0]
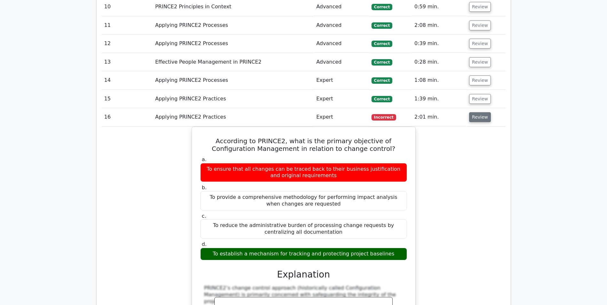
click at [479, 112] on button "Review" at bounding box center [480, 117] width 22 height 10
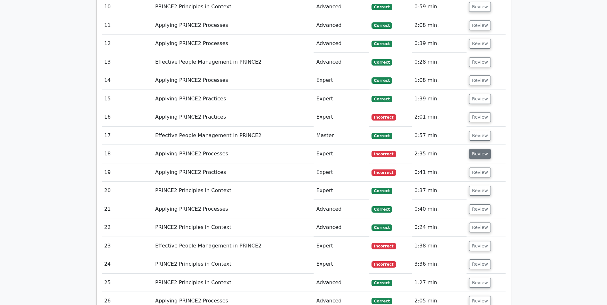
click at [480, 149] on button "Review" at bounding box center [480, 154] width 22 height 10
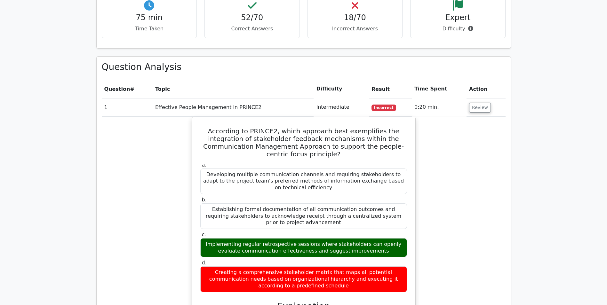
scroll to position [384, 0]
